Goal: Task Accomplishment & Management: Manage account settings

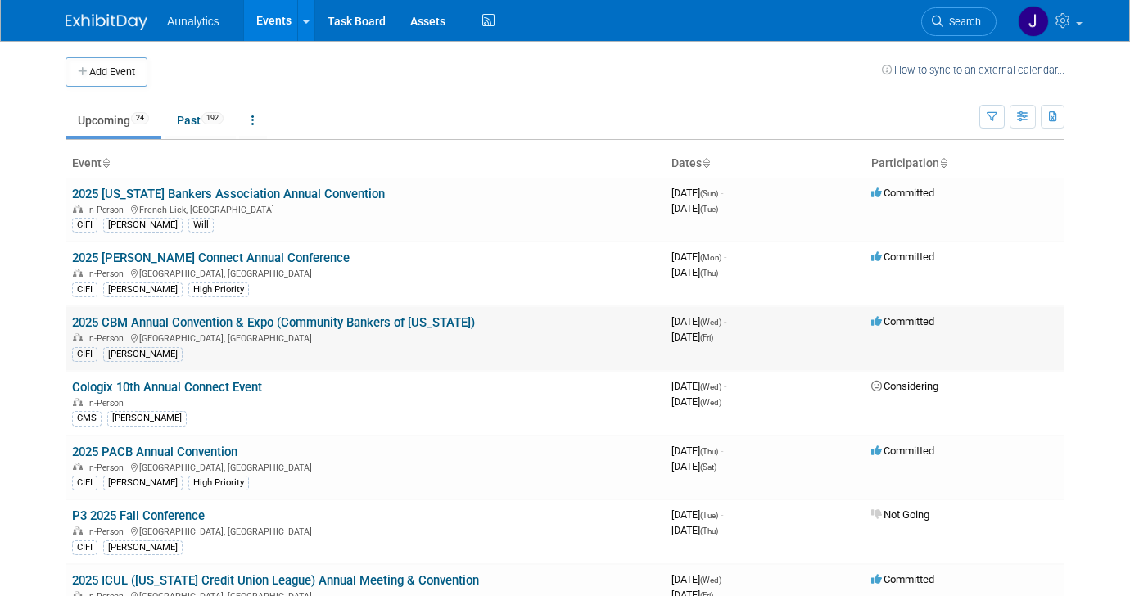
click at [220, 324] on link "2025 CBM Annual Convention & Expo (Community Bankers of [US_STATE])" at bounding box center [273, 322] width 403 height 15
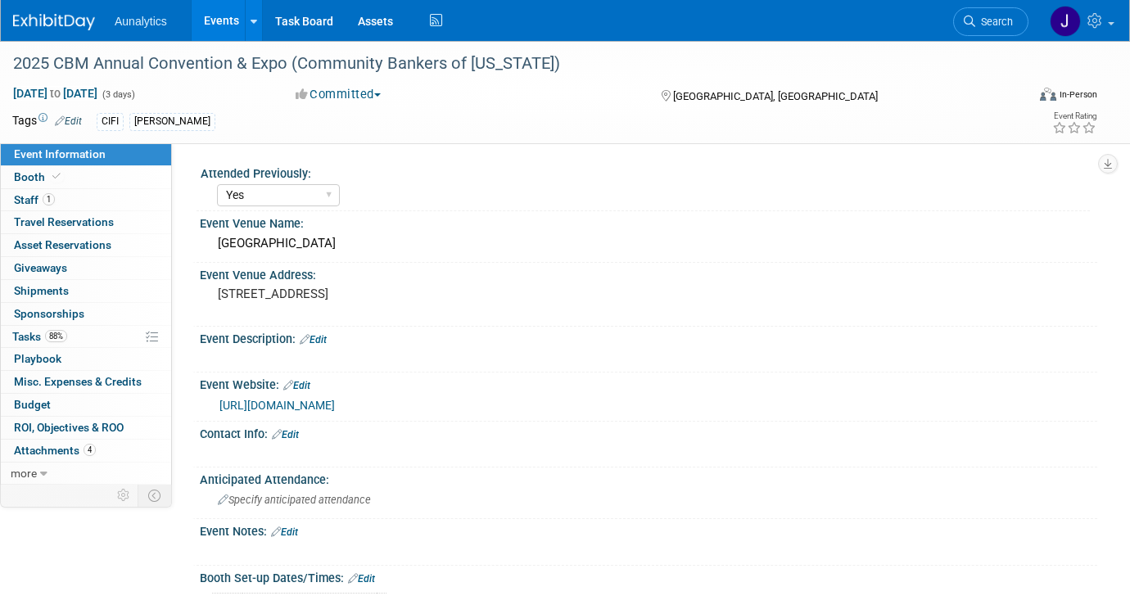
select select "Yes"
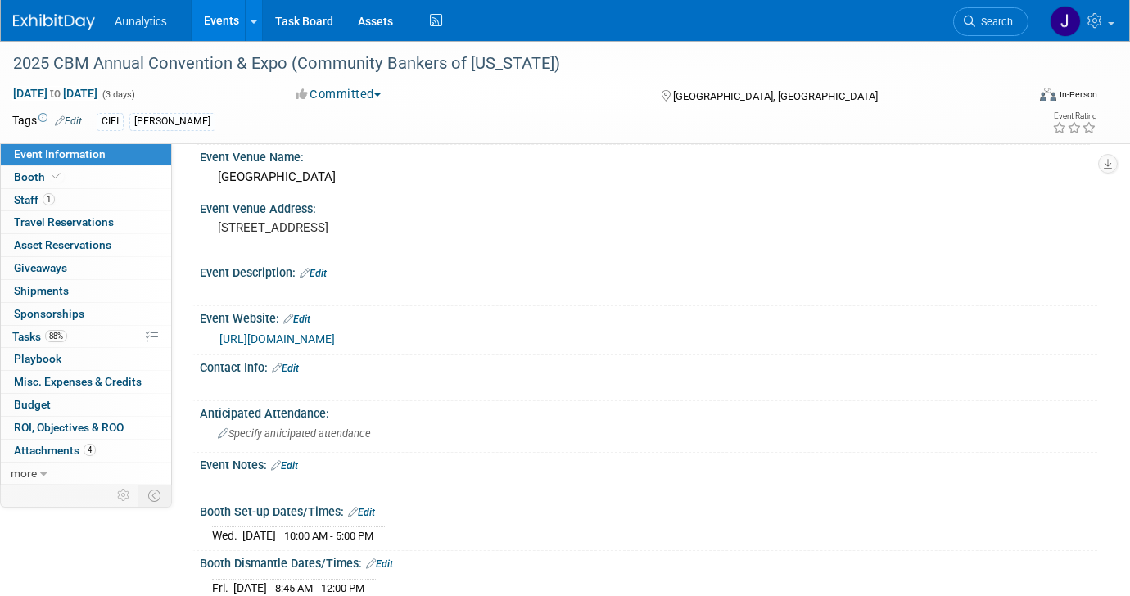
scroll to position [81, 0]
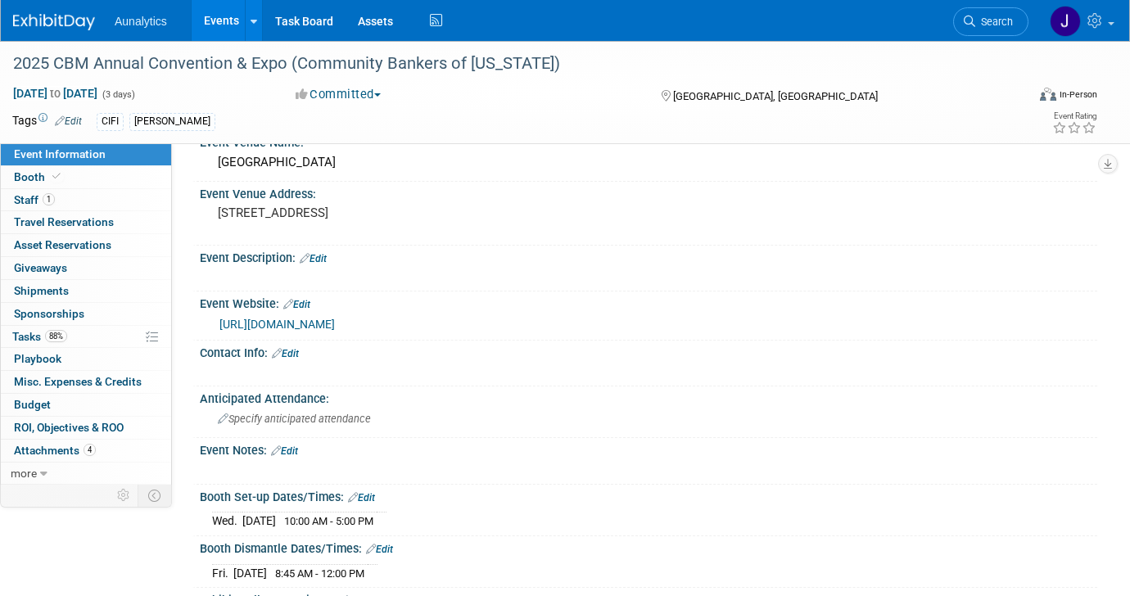
click at [278, 330] on link "https://www.cbofm.org/convention.html" at bounding box center [276, 324] width 115 height 13
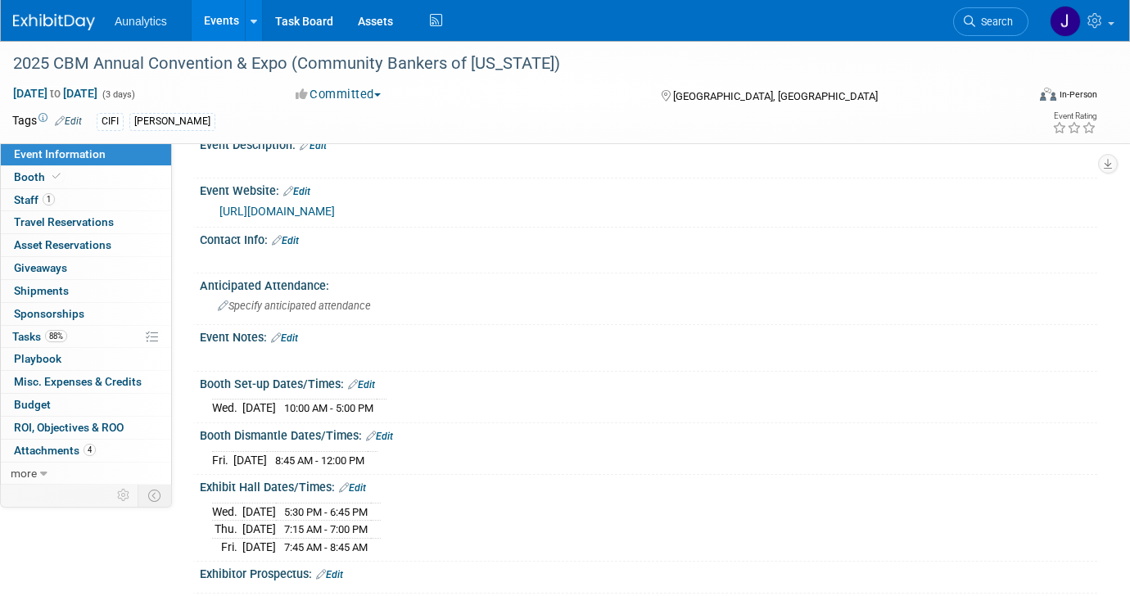
scroll to position [205, 0]
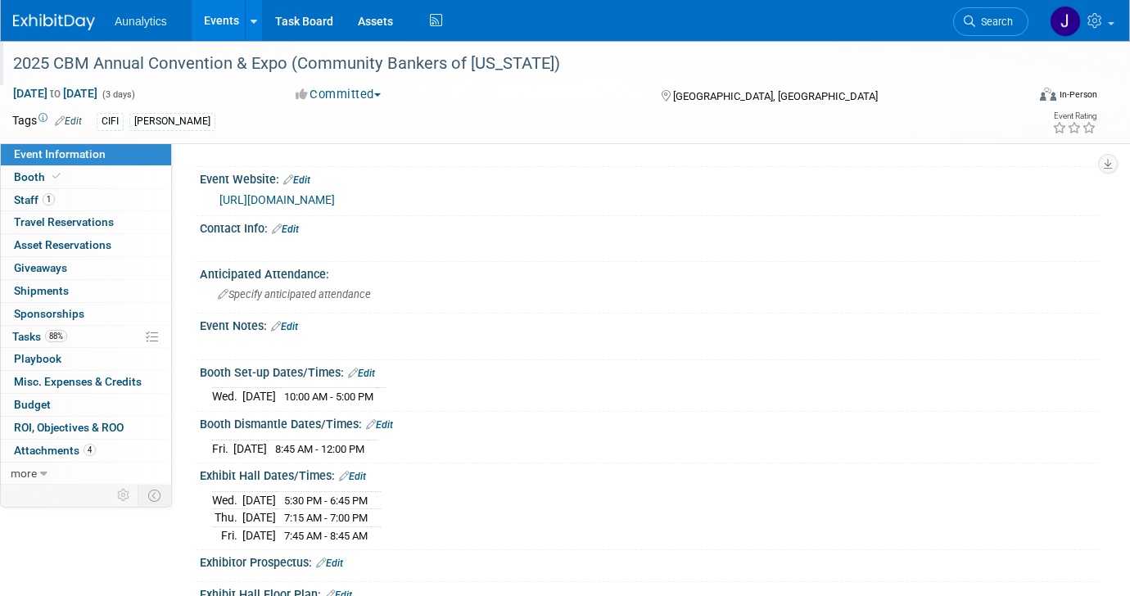
click at [214, 56] on div "2025 CBM Annual Convention & Expo (Community Bankers of [US_STATE])" at bounding box center [505, 63] width 997 height 29
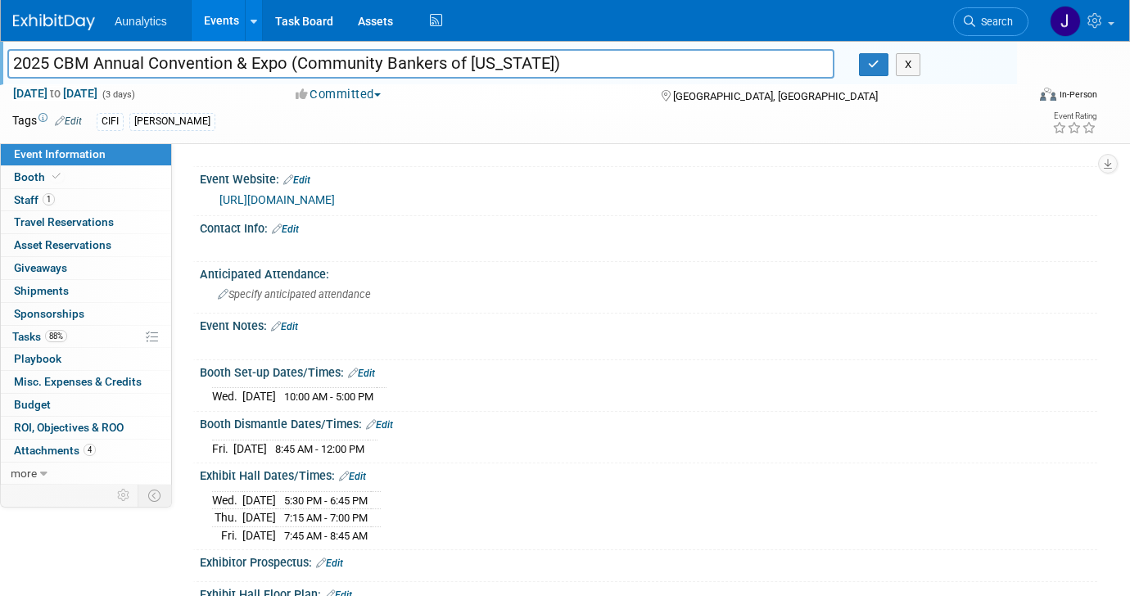
drag, startPoint x: 56, startPoint y: 66, endPoint x: 285, endPoint y: 66, distance: 228.4
click at [285, 66] on input "2025 CBM Annual Convention & Expo (Community Bankers of [US_STATE])" at bounding box center [420, 63] width 827 height 29
click at [69, 179] on link "Booth" at bounding box center [86, 177] width 170 height 22
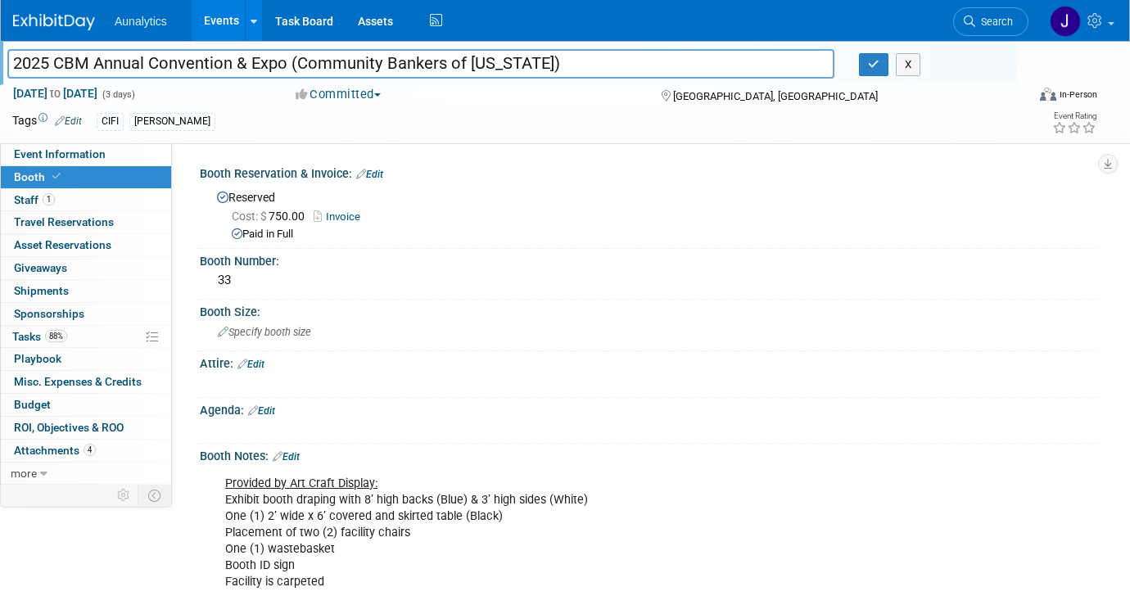
click at [169, 21] on li "Aunalytics" at bounding box center [153, 15] width 76 height 24
click at [214, 21] on link "Events" at bounding box center [222, 20] width 60 height 41
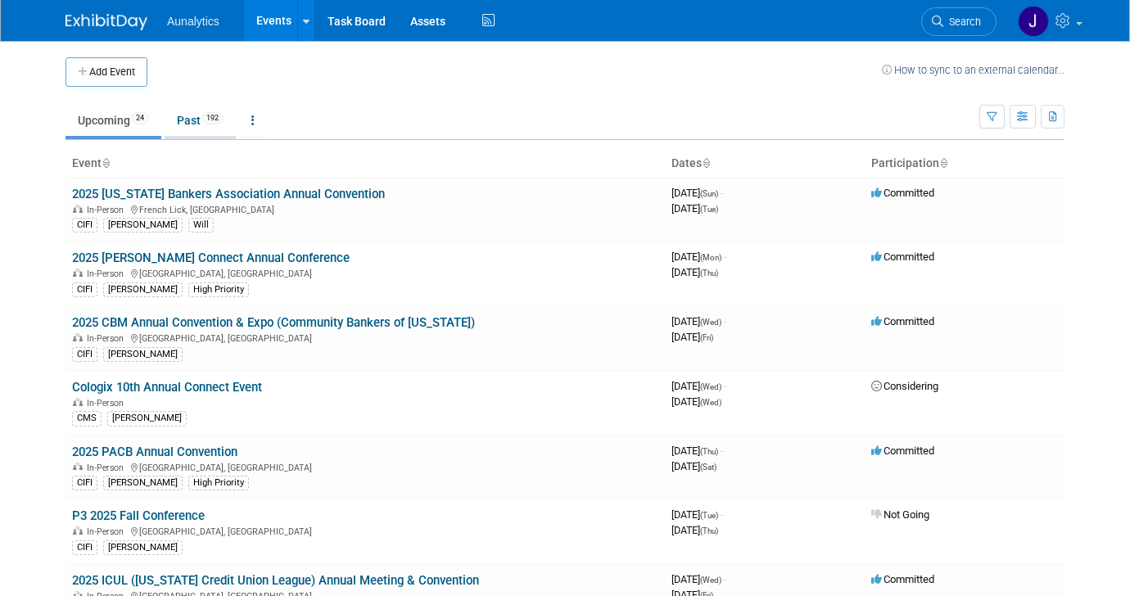
click at [183, 120] on link "Past 192" at bounding box center [200, 120] width 71 height 31
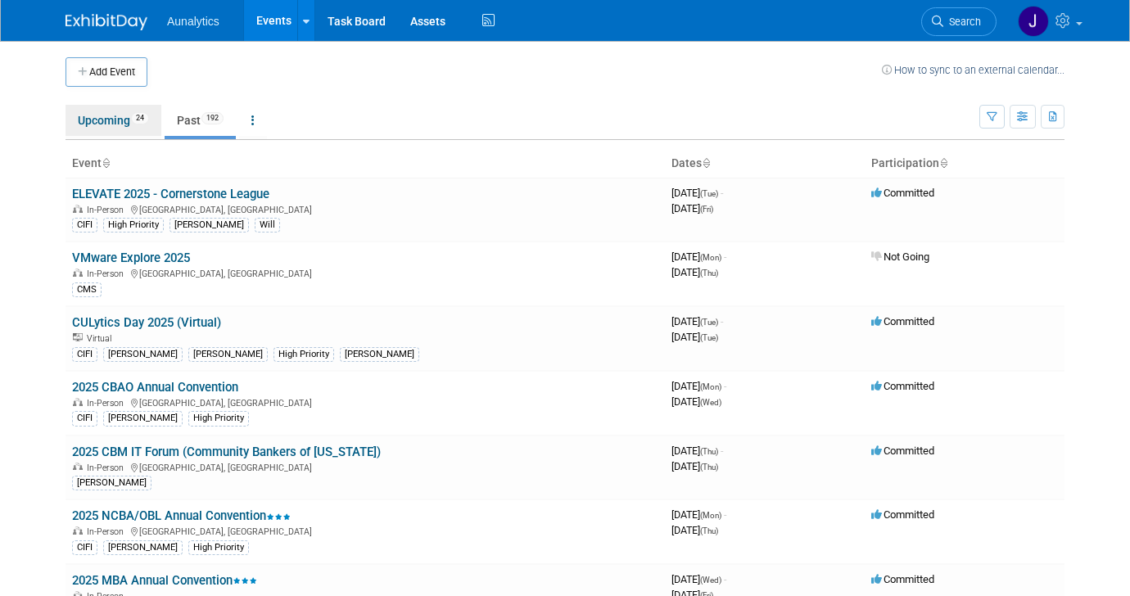
click at [114, 120] on link "Upcoming 24" at bounding box center [113, 120] width 96 height 31
